Goal: Navigation & Orientation: Understand site structure

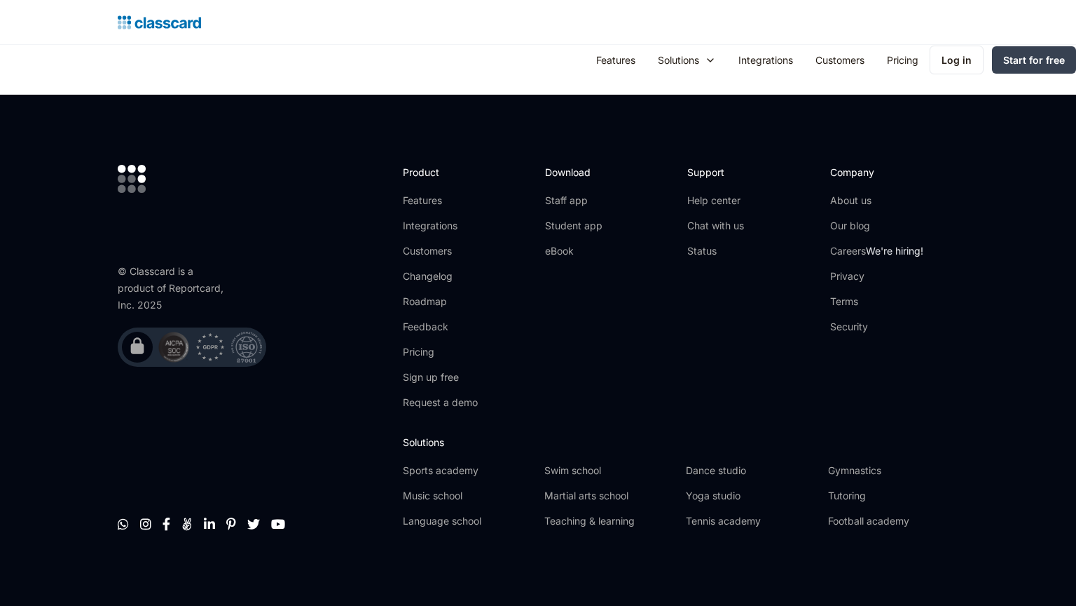
scroll to position [1643, 0]
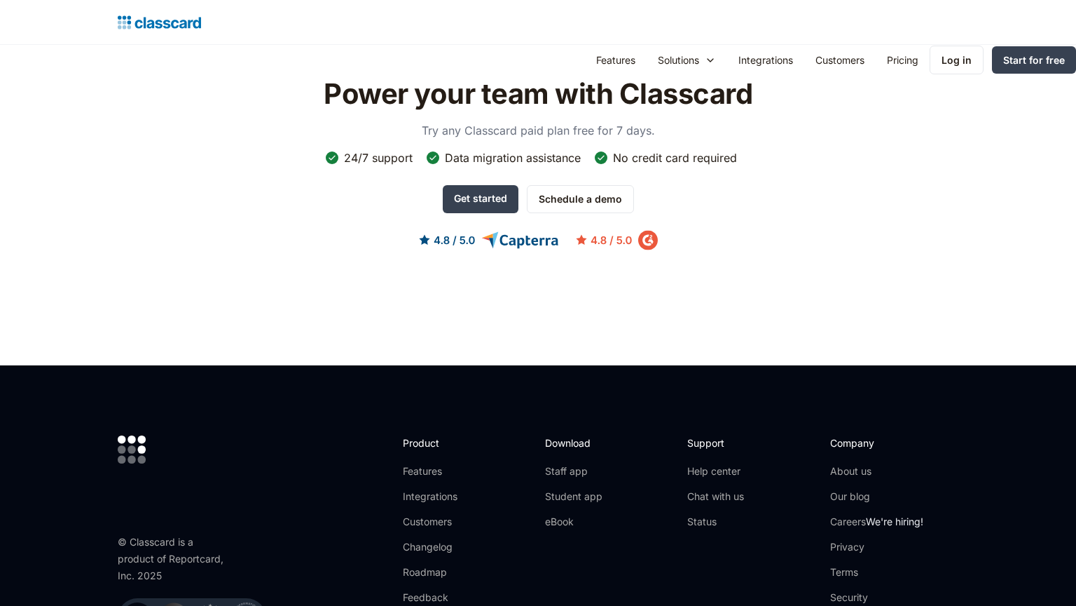
scroll to position [1381, 0]
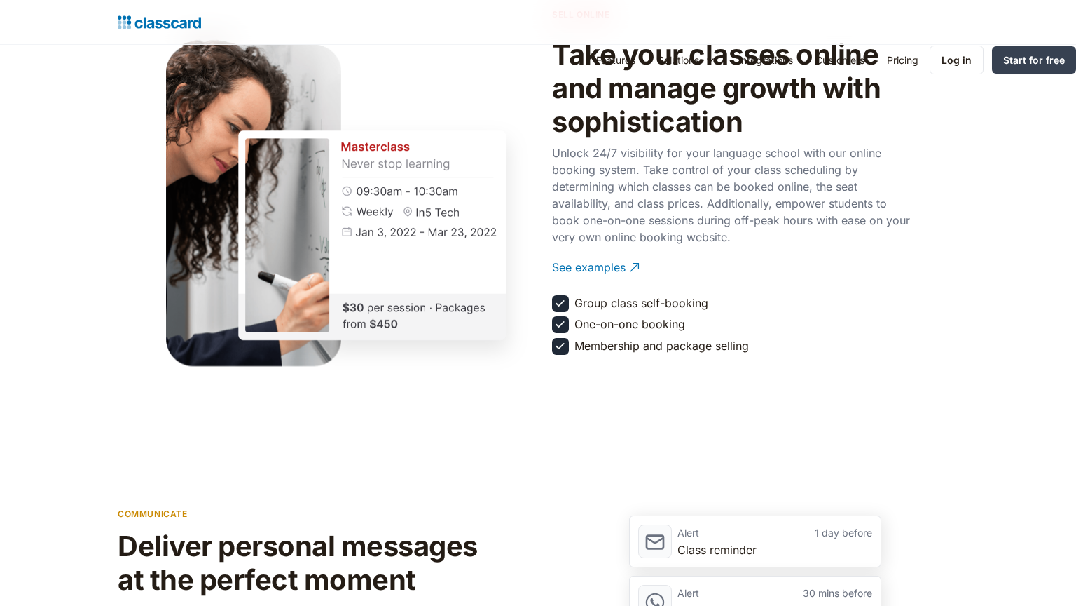
scroll to position [2170, 0]
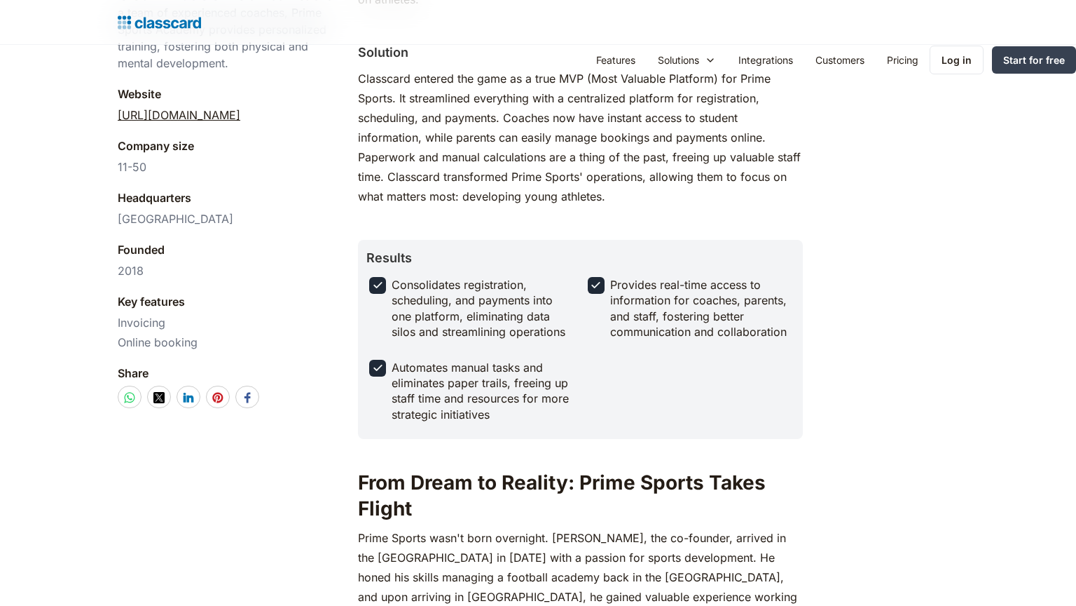
scroll to position [1107, 0]
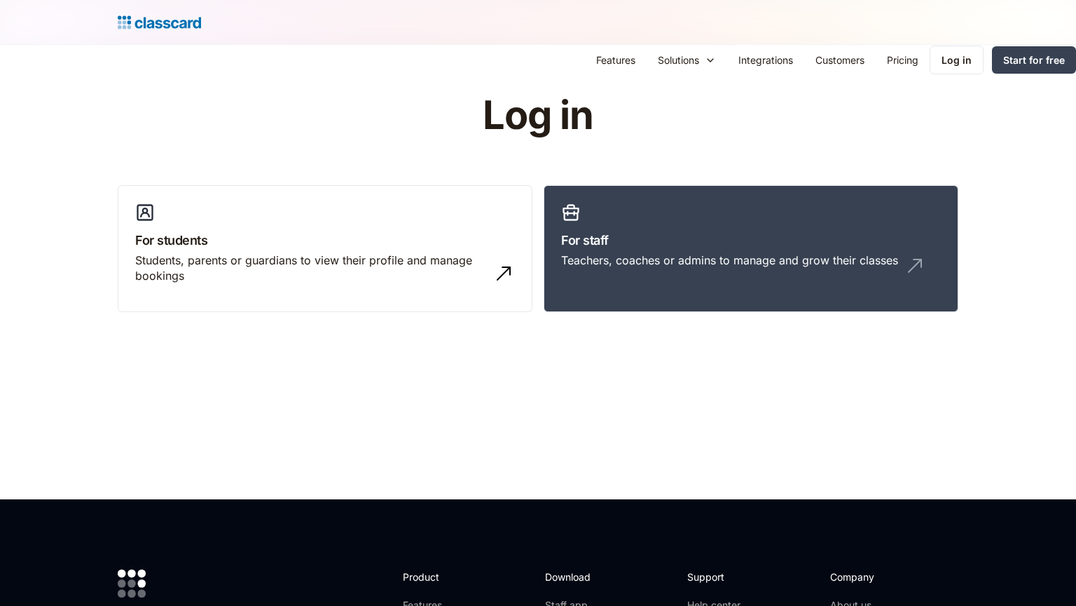
scroll to position [408, 0]
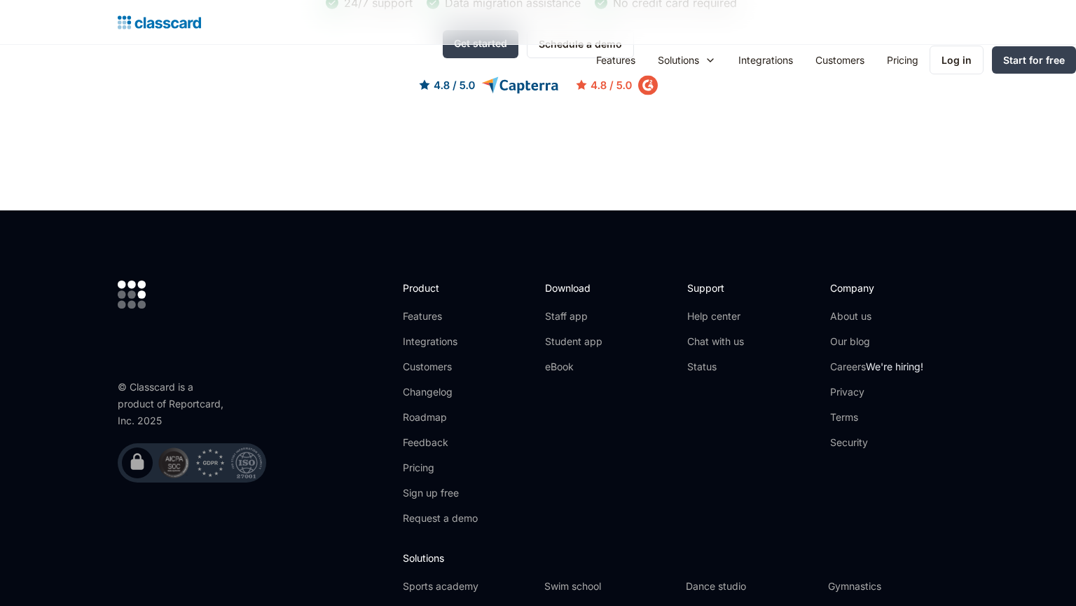
scroll to position [1758, 0]
